Goal: Task Accomplishment & Management: Complete application form

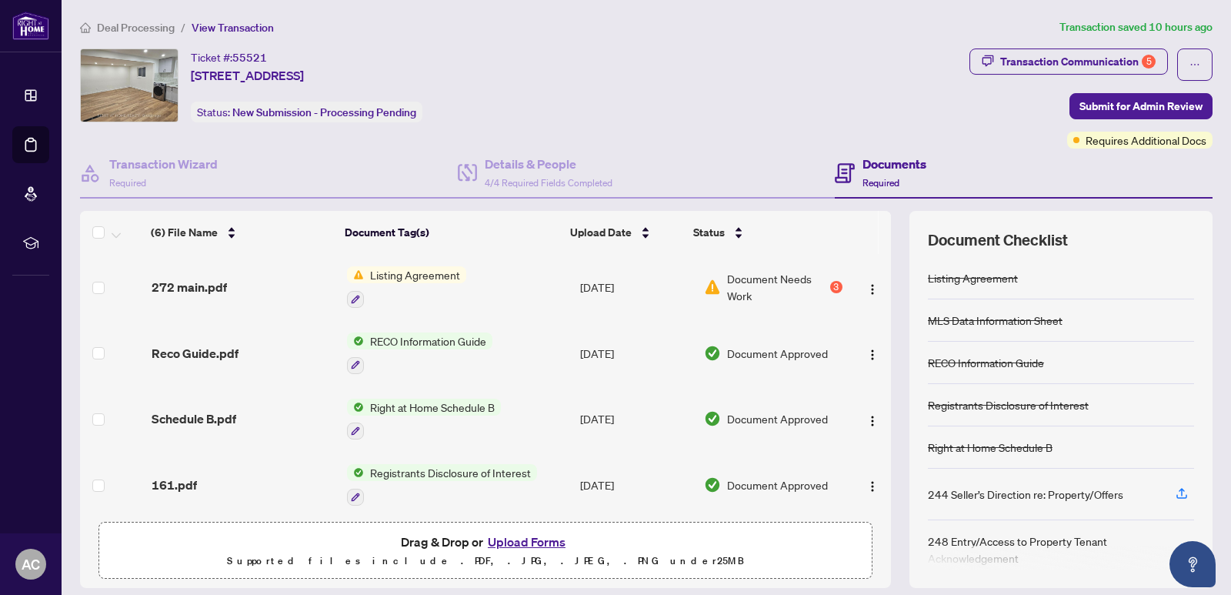
click at [406, 279] on span "Listing Agreement" at bounding box center [415, 274] width 102 height 17
click at [396, 353] on span "Listing Agreement" at bounding box center [385, 350] width 102 height 17
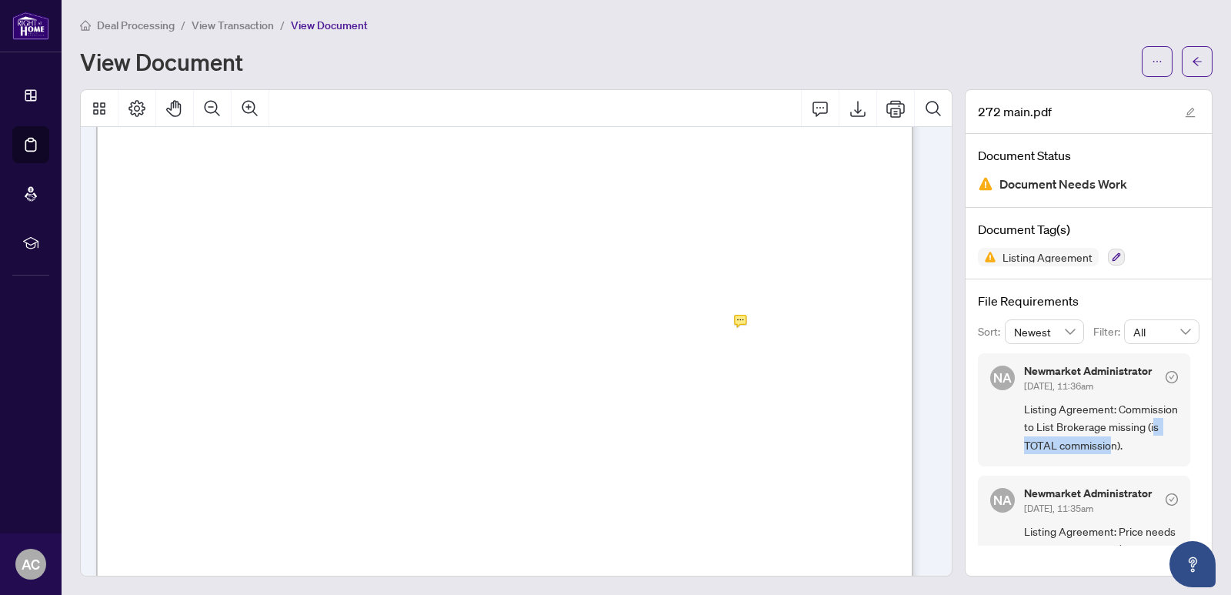
drag, startPoint x: 1057, startPoint y: 448, endPoint x: 1147, endPoint y: 452, distance: 90.1
click at [1147, 452] on span "Listing Agreement: Commission to List Brokerage missing (is TOTAL commission)." at bounding box center [1101, 427] width 154 height 54
click at [1193, 62] on icon "arrow-left" at bounding box center [1197, 61] width 9 height 8
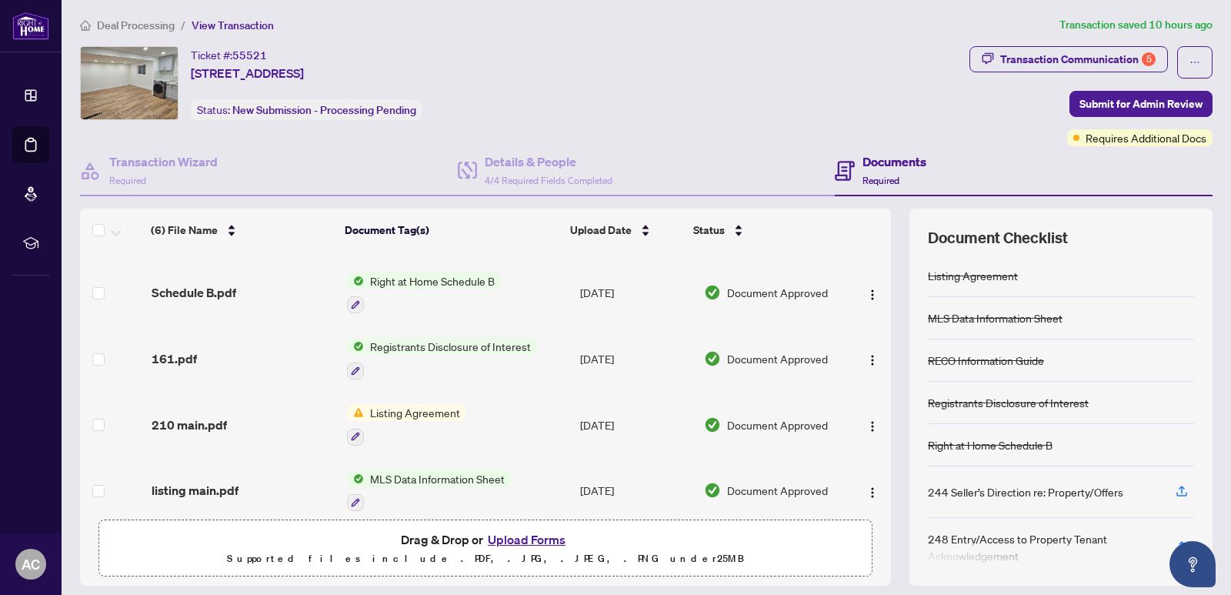
scroll to position [134, 0]
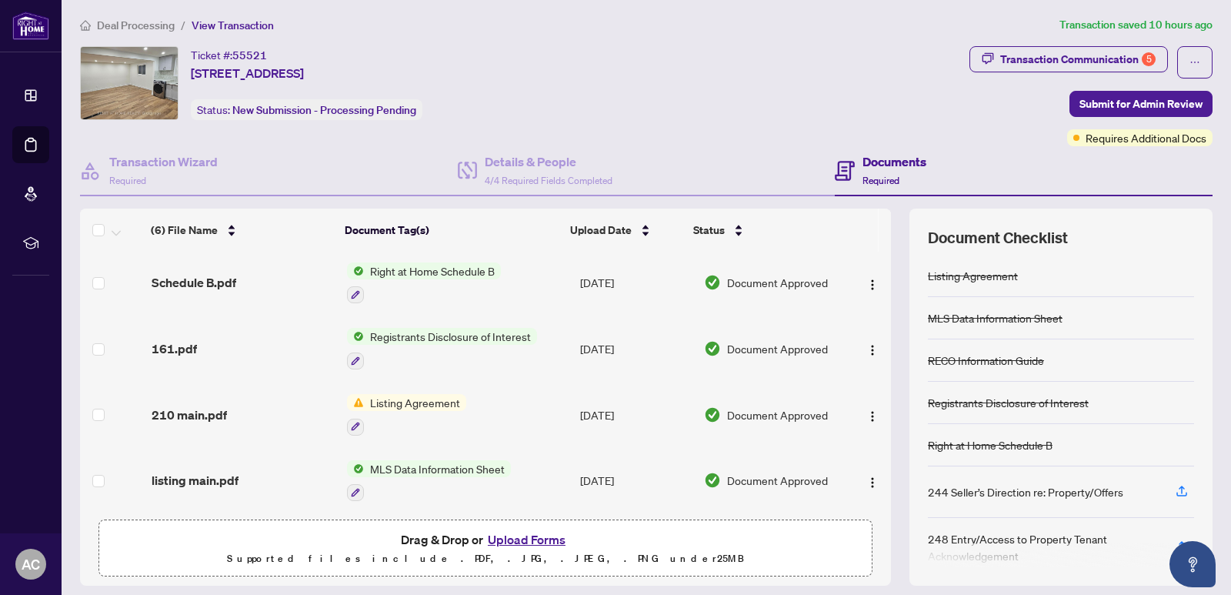
click at [516, 542] on button "Upload Forms" at bounding box center [526, 539] width 87 height 20
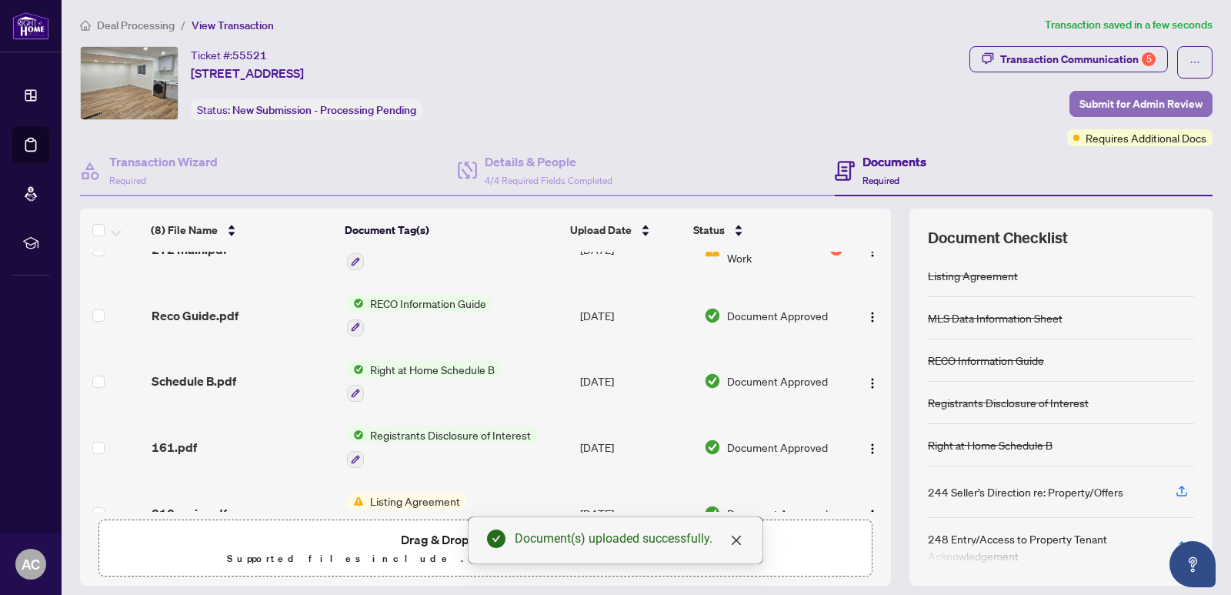
click at [1080, 104] on span "Submit for Admin Review" at bounding box center [1141, 104] width 123 height 25
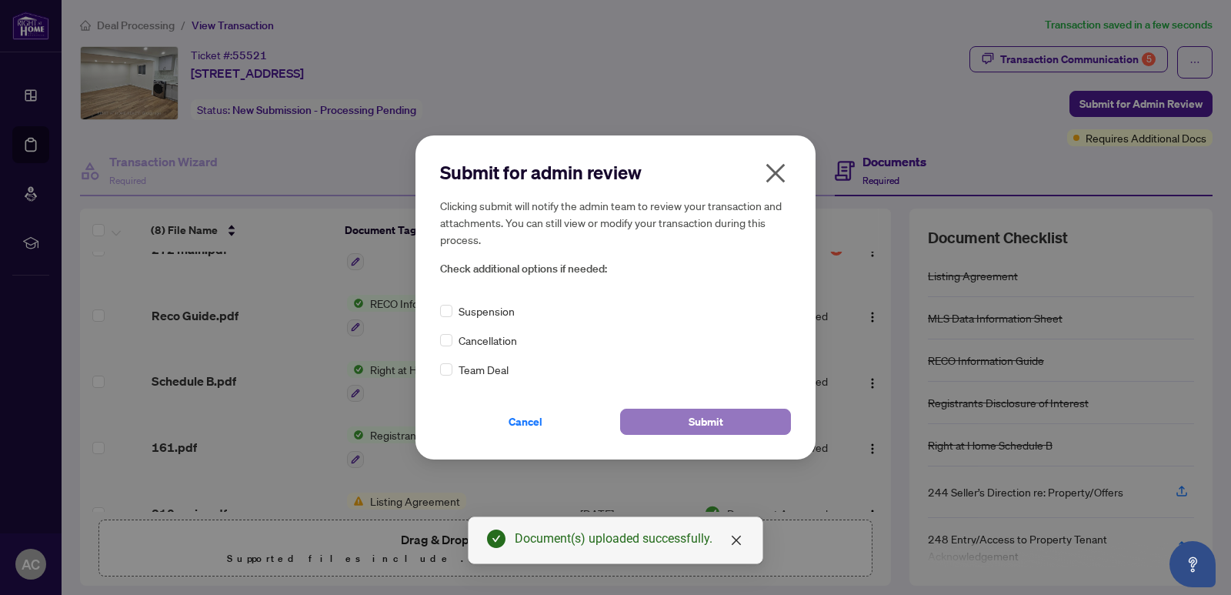
click at [683, 415] on button "Submit" at bounding box center [705, 422] width 171 height 26
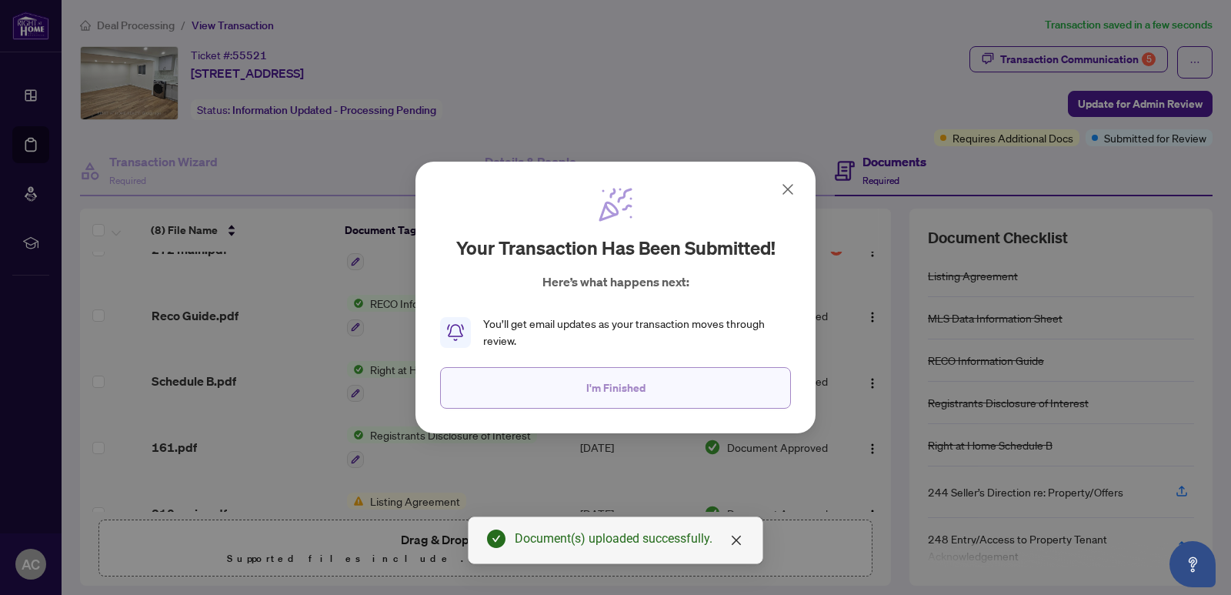
click at [642, 403] on button "I'm Finished" at bounding box center [615, 388] width 351 height 42
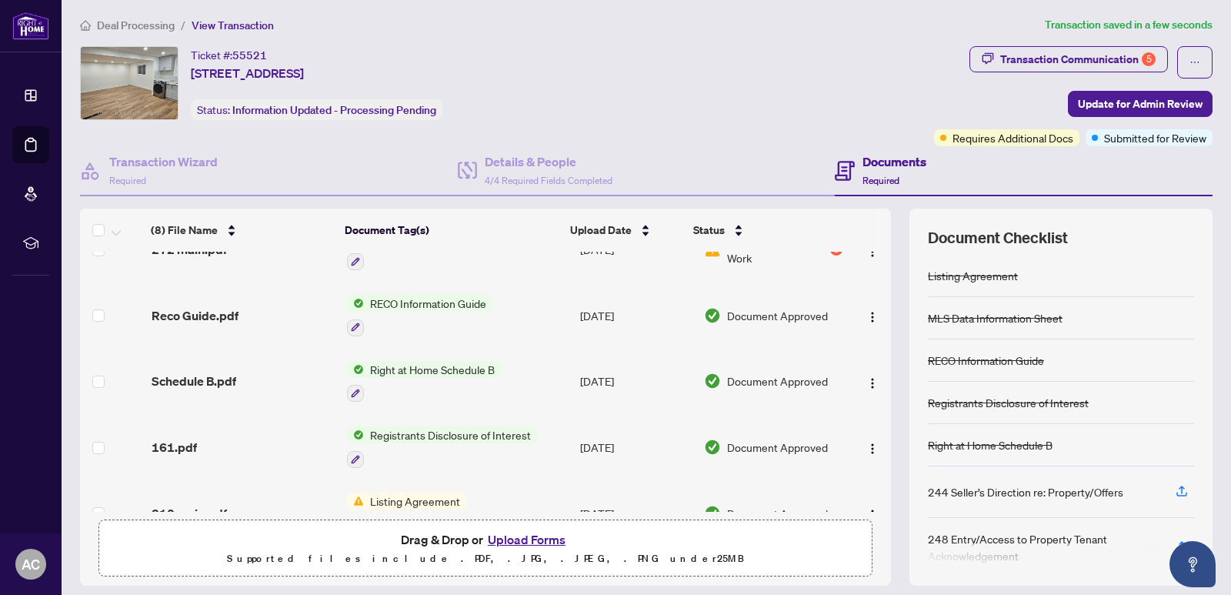
scroll to position [0, 0]
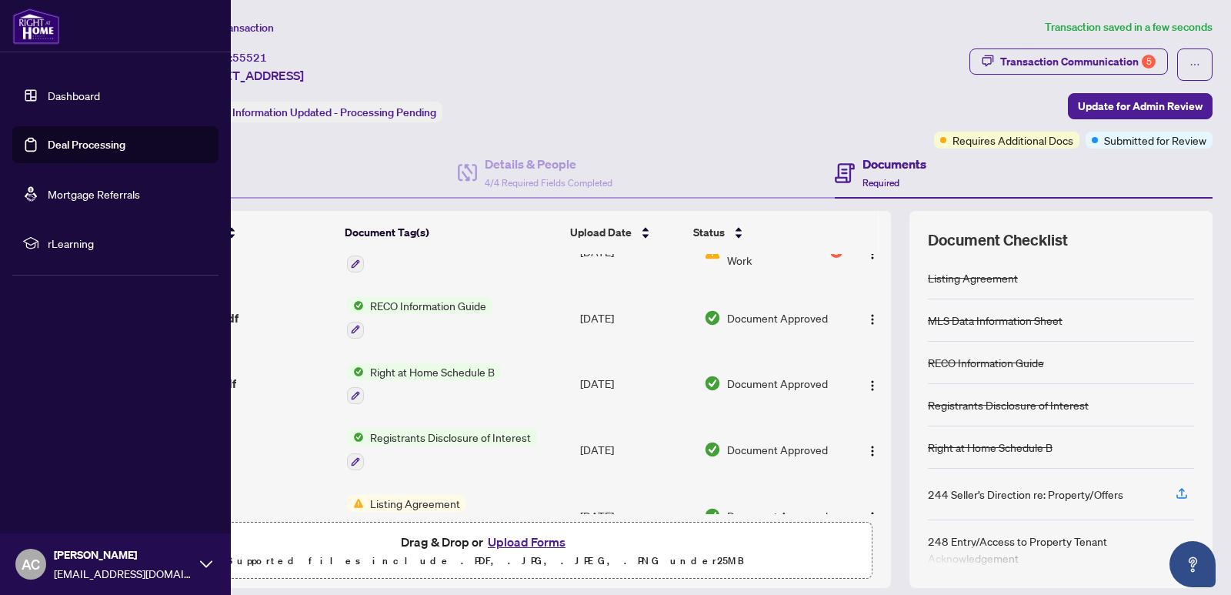
click at [72, 141] on link "Deal Processing" at bounding box center [87, 145] width 78 height 14
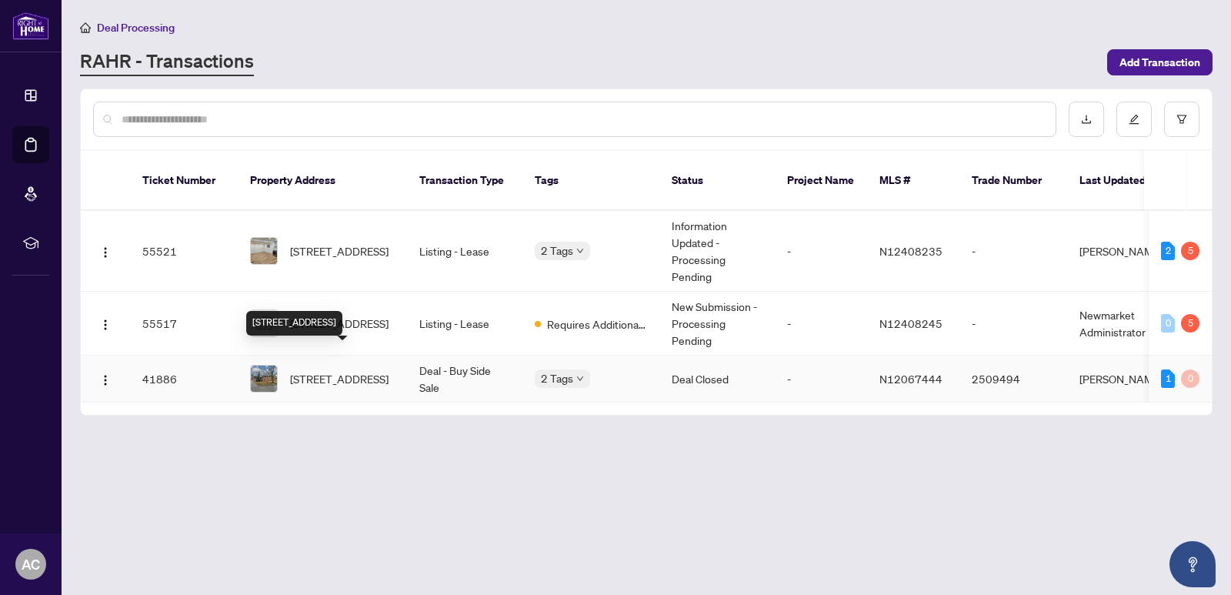
click at [315, 370] on span "[STREET_ADDRESS]" at bounding box center [339, 378] width 98 height 17
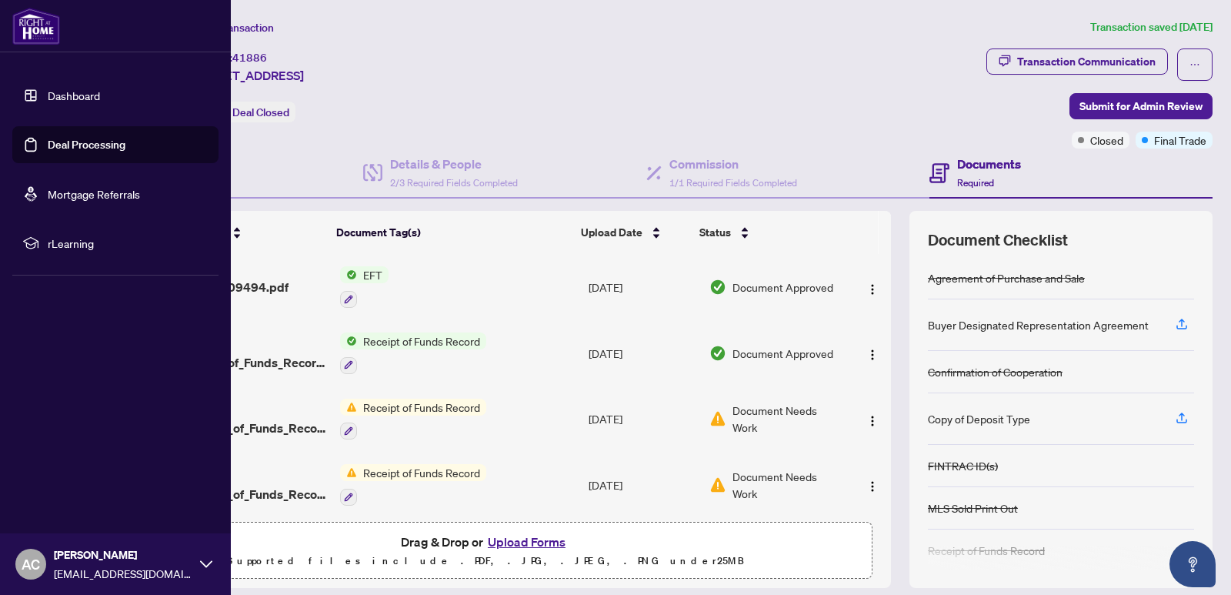
click at [63, 140] on link "Deal Processing" at bounding box center [87, 145] width 78 height 14
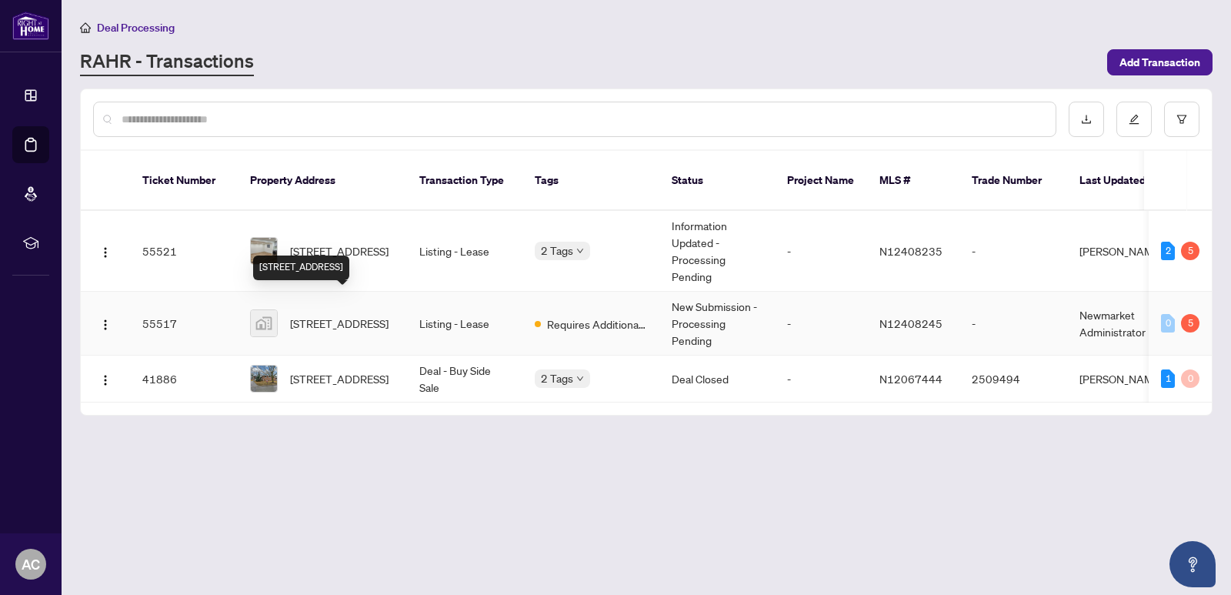
click at [358, 315] on span "961-38 Jasper Drive, Aurora, ON, Canada" at bounding box center [339, 323] width 98 height 17
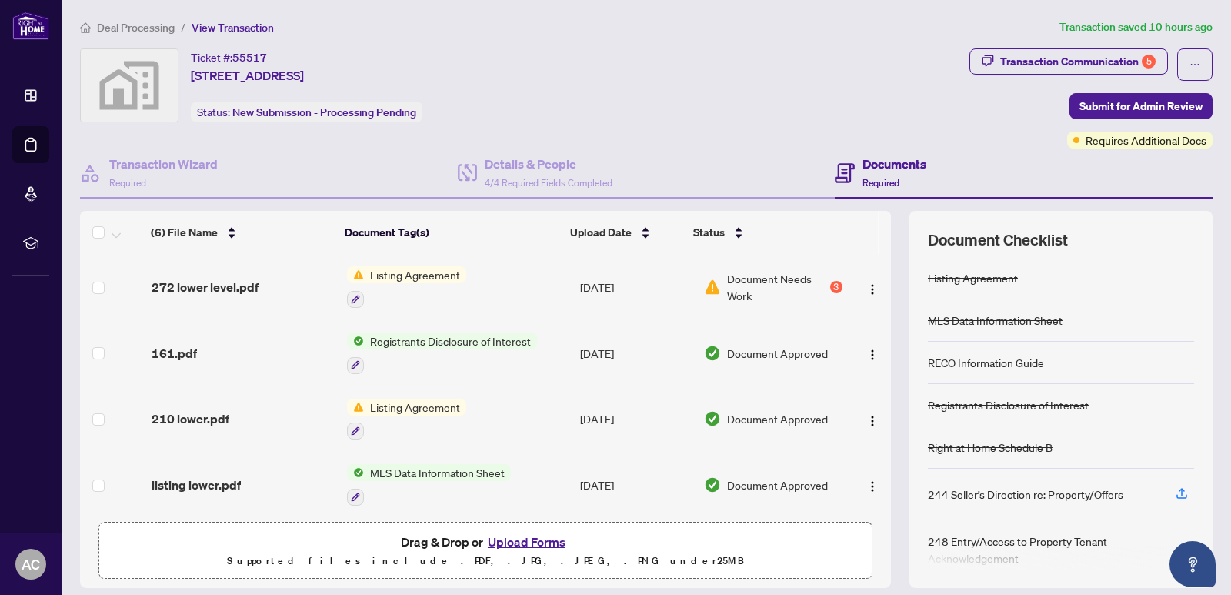
click at [406, 278] on span "Listing Agreement" at bounding box center [415, 274] width 102 height 17
click at [409, 347] on span "Listing Agreement" at bounding box center [385, 350] width 102 height 17
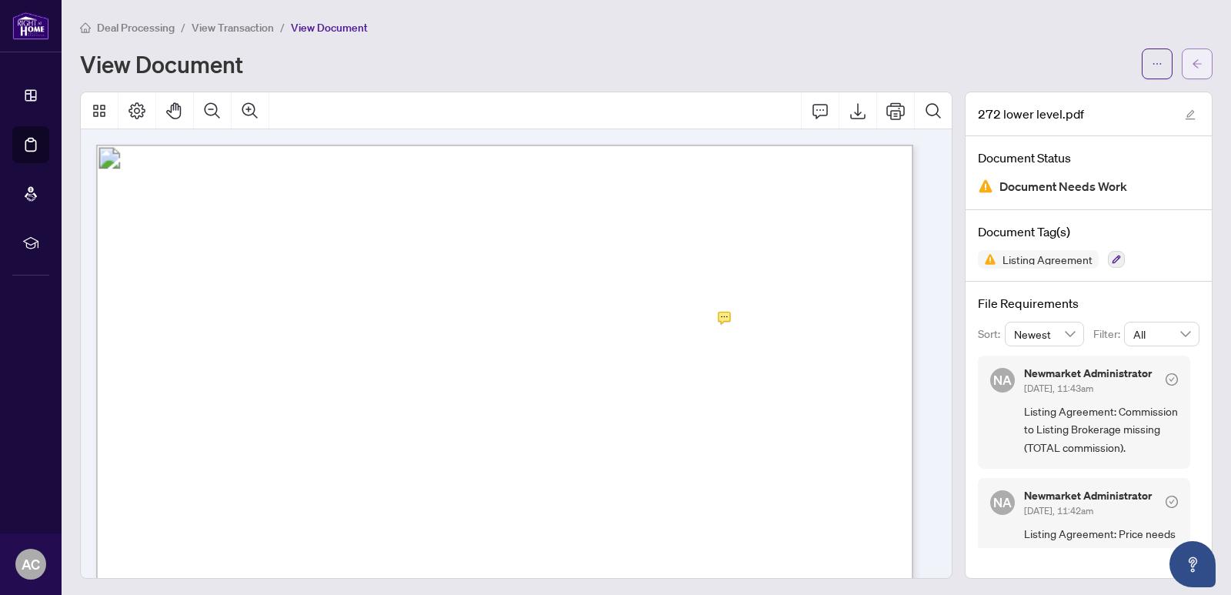
click at [1192, 67] on icon "arrow-left" at bounding box center [1197, 63] width 11 height 11
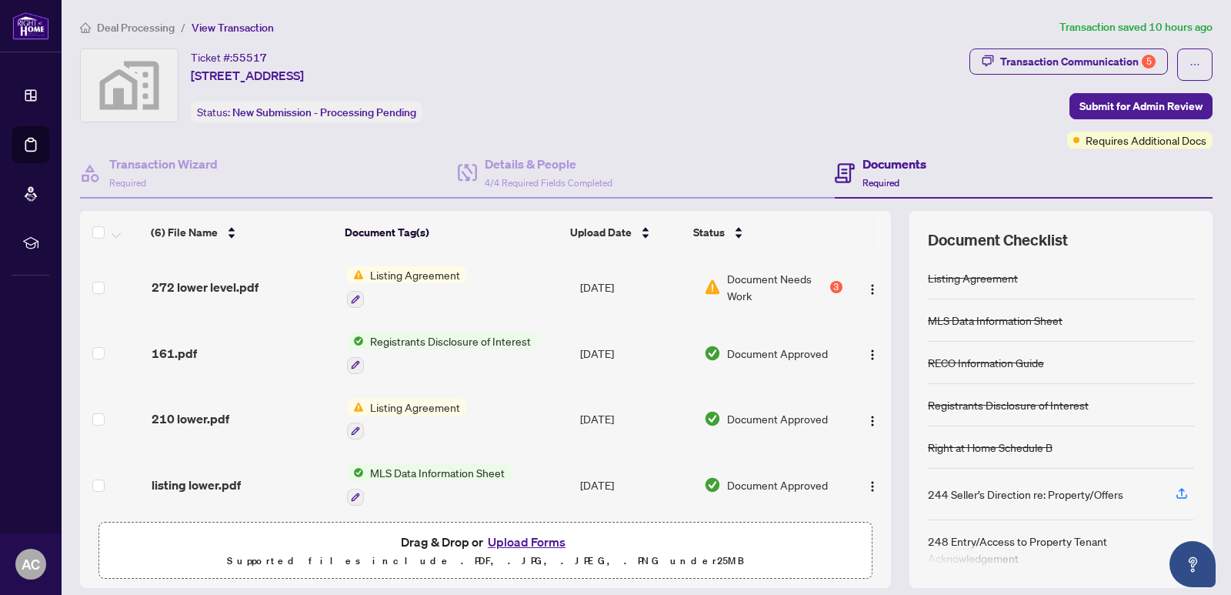
click at [507, 546] on button "Upload Forms" at bounding box center [526, 542] width 87 height 20
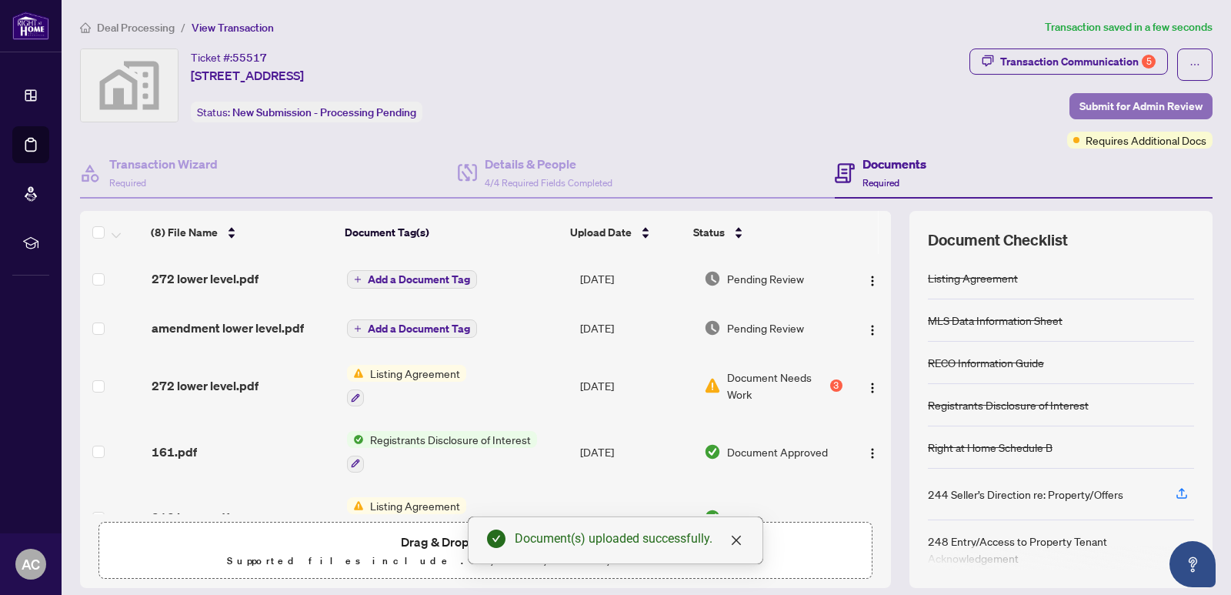
click at [1105, 110] on span "Submit for Admin Review" at bounding box center [1141, 106] width 123 height 25
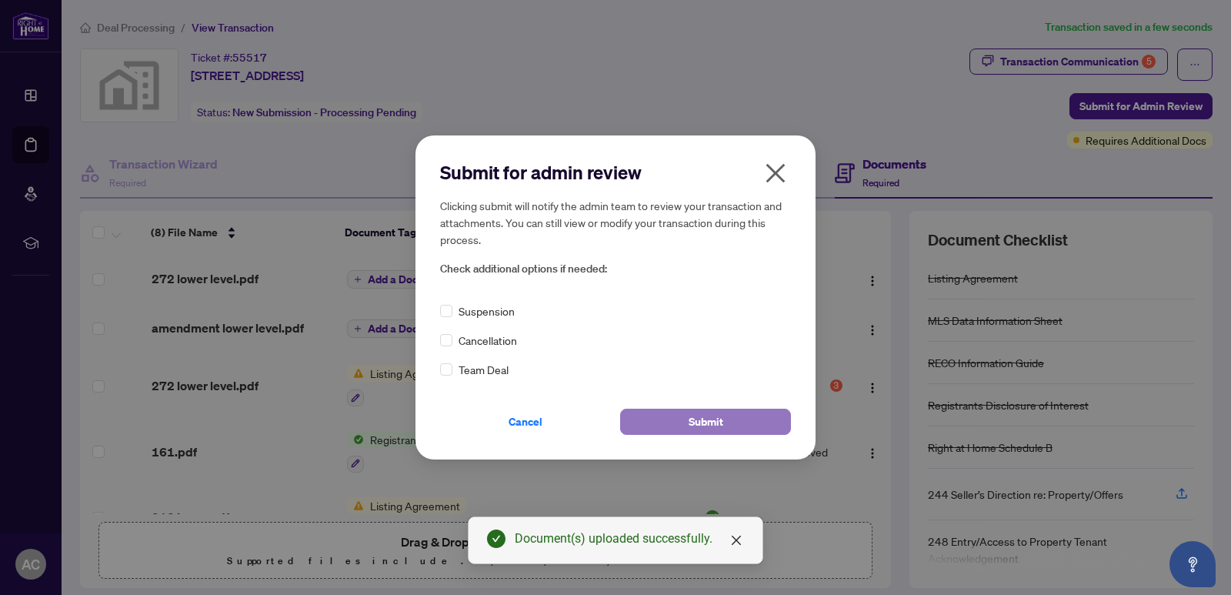
click at [752, 427] on button "Submit" at bounding box center [705, 422] width 171 height 26
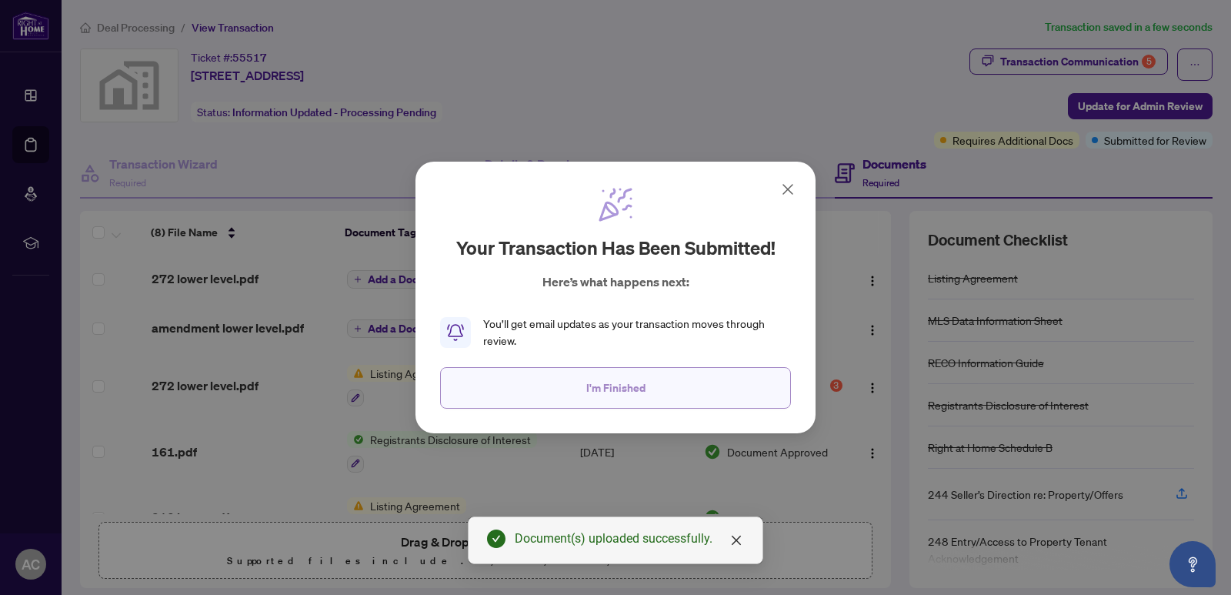
click at [659, 385] on button "I'm Finished" at bounding box center [615, 388] width 351 height 42
